Goal: Check status: Check status

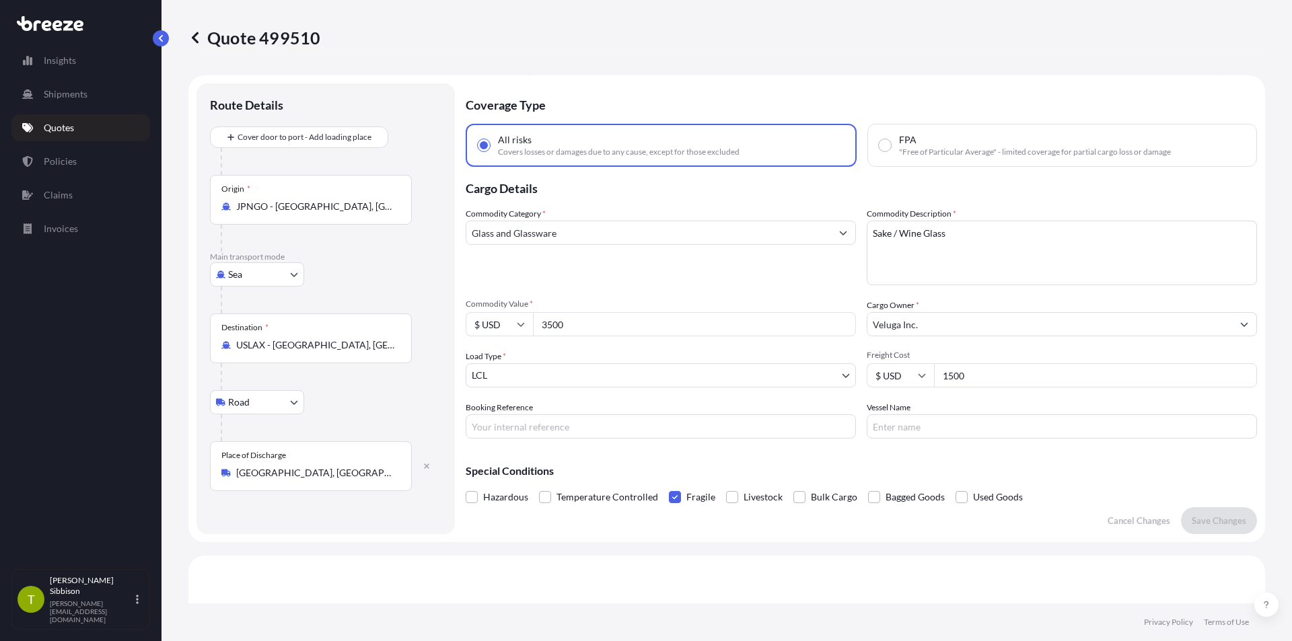
select select "Sea"
select select "Road"
select select "1"
click at [57, 125] on p "Quotes" at bounding box center [59, 127] width 30 height 13
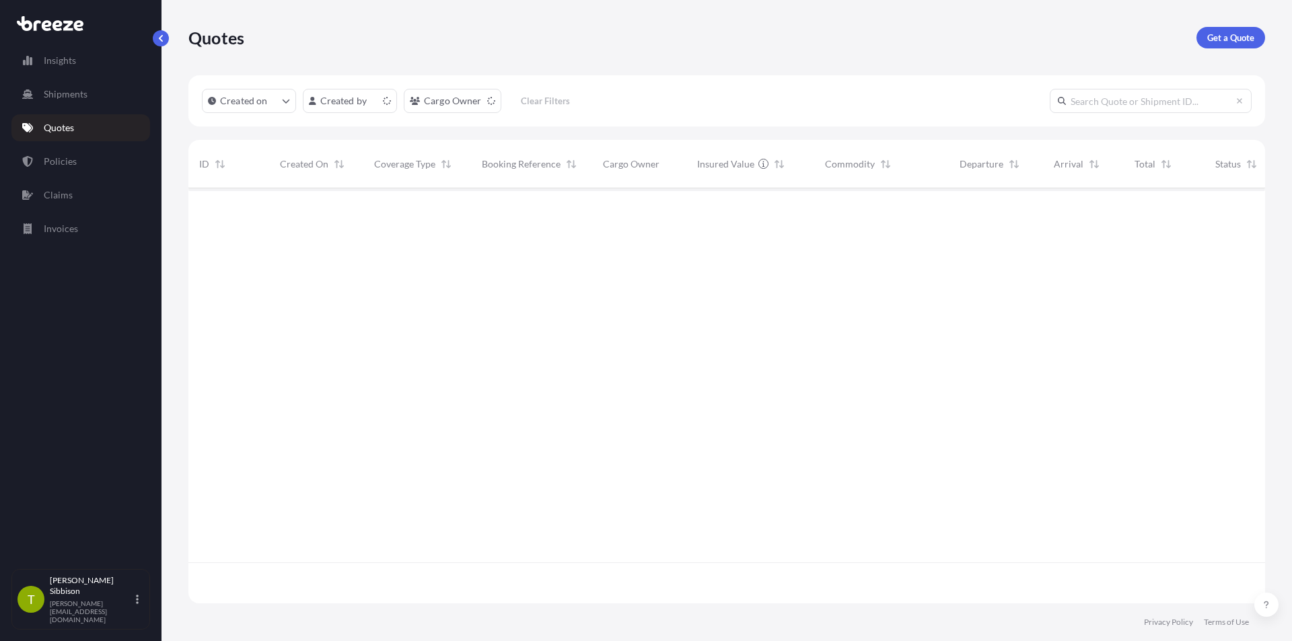
scroll to position [412, 1067]
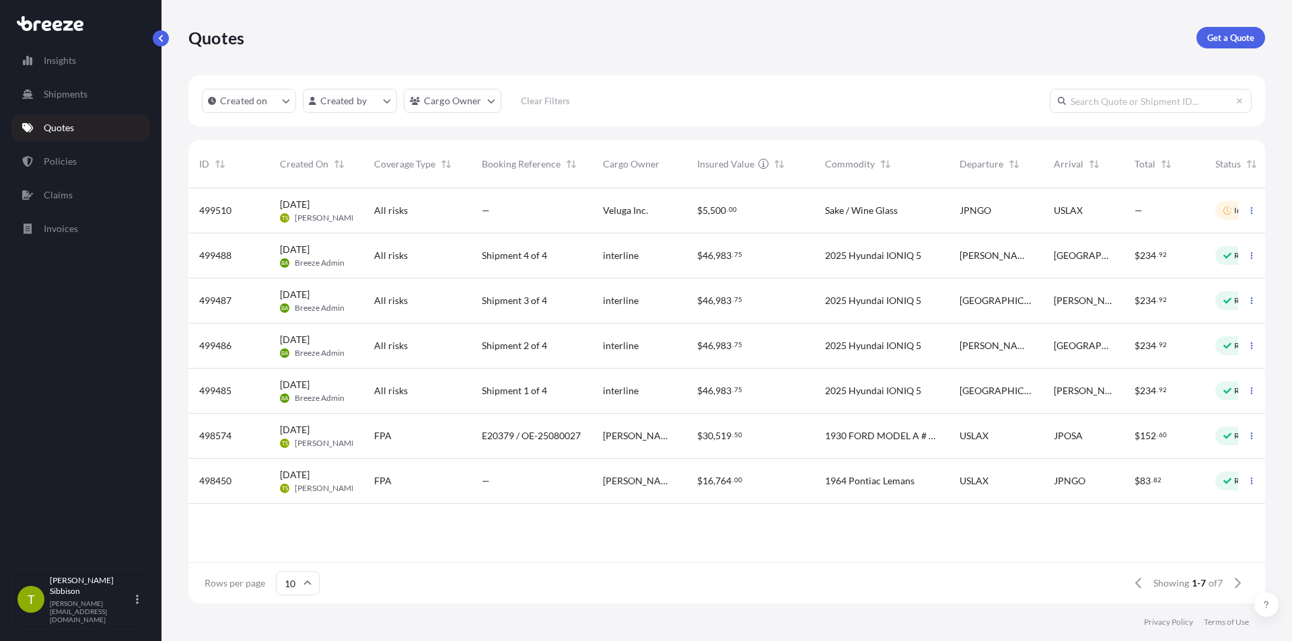
click at [1002, 390] on span "[GEOGRAPHIC_DATA]" at bounding box center [996, 390] width 73 height 13
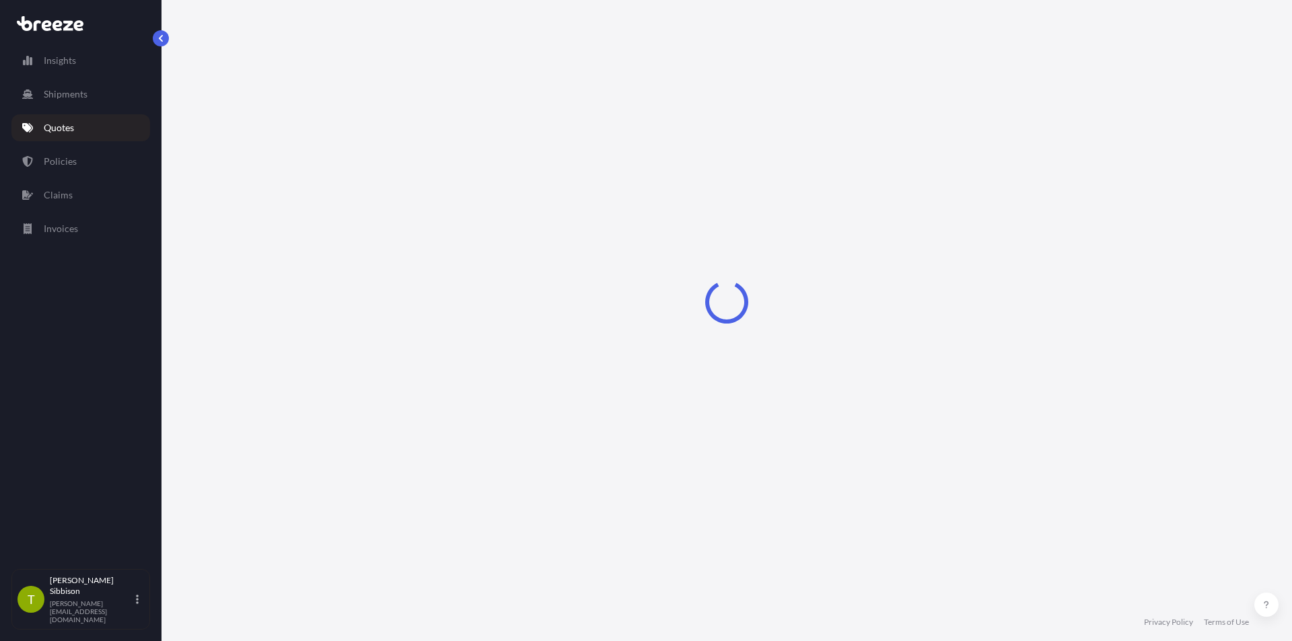
select select "Road"
select select "1"
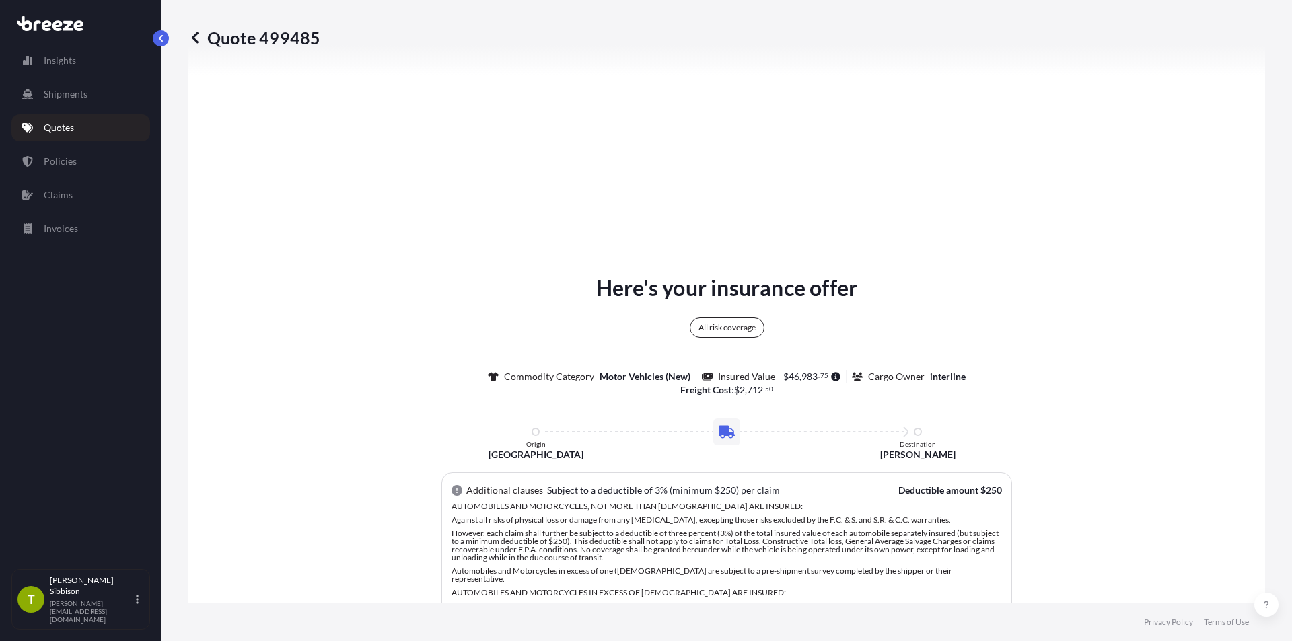
scroll to position [556, 0]
